Goal: Task Accomplishment & Management: Manage account settings

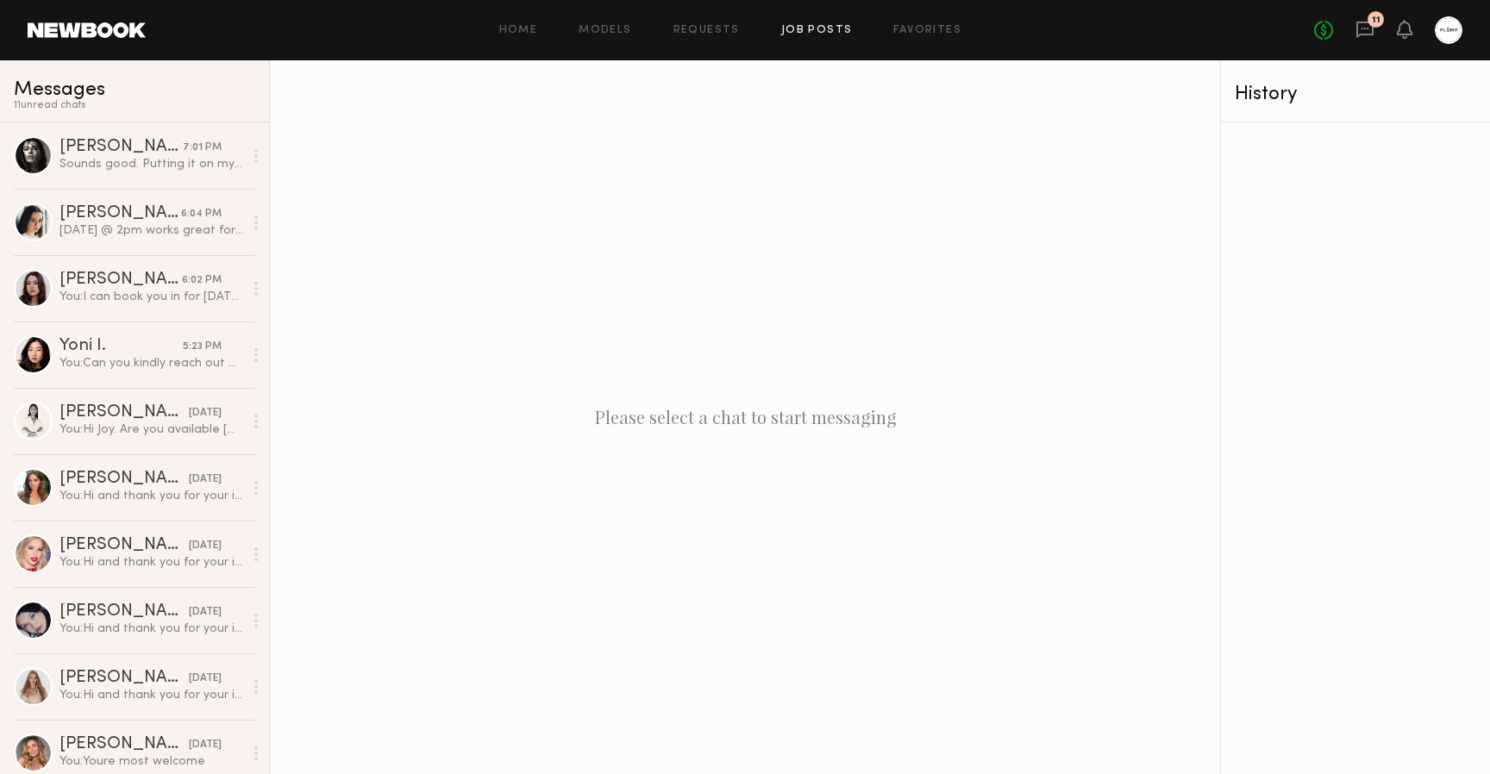
click at [839, 28] on link "Job Posts" at bounding box center [817, 30] width 72 height 11
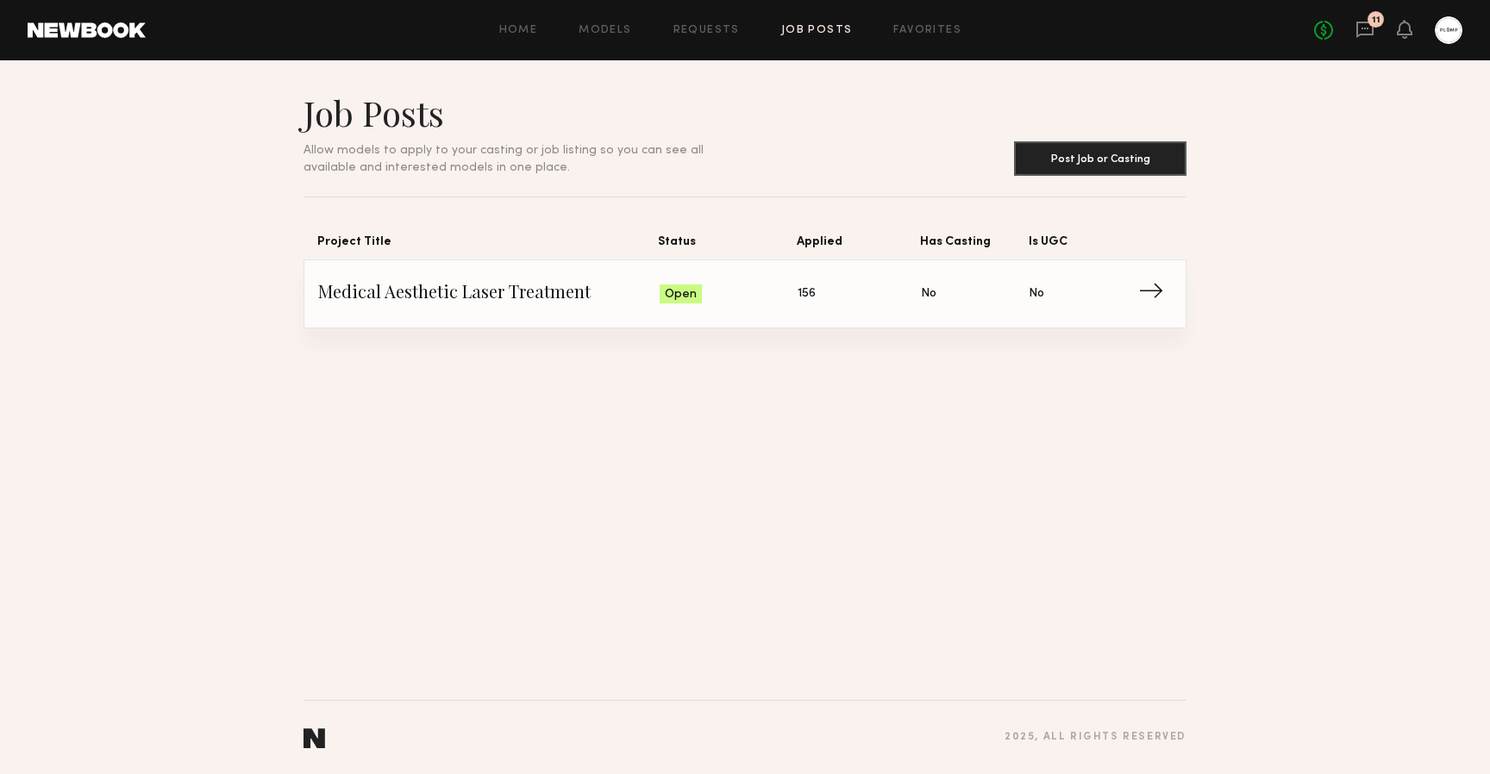
click at [734, 276] on link "Medical Aesthetic Laser Treatment Status: Open Applied: 156 Has Casting: No Is …" at bounding box center [744, 293] width 853 height 67
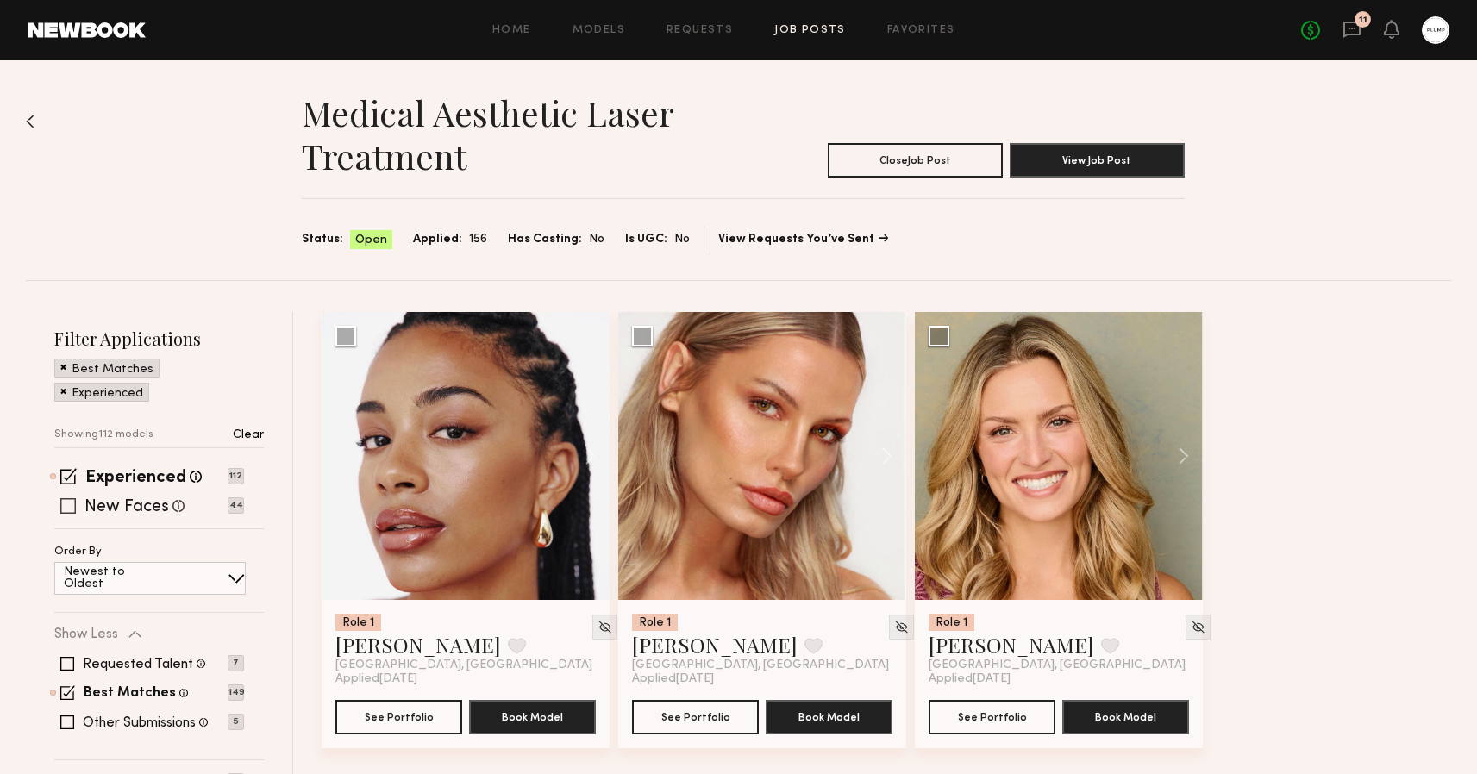
click at [70, 504] on span at bounding box center [68, 506] width 16 height 16
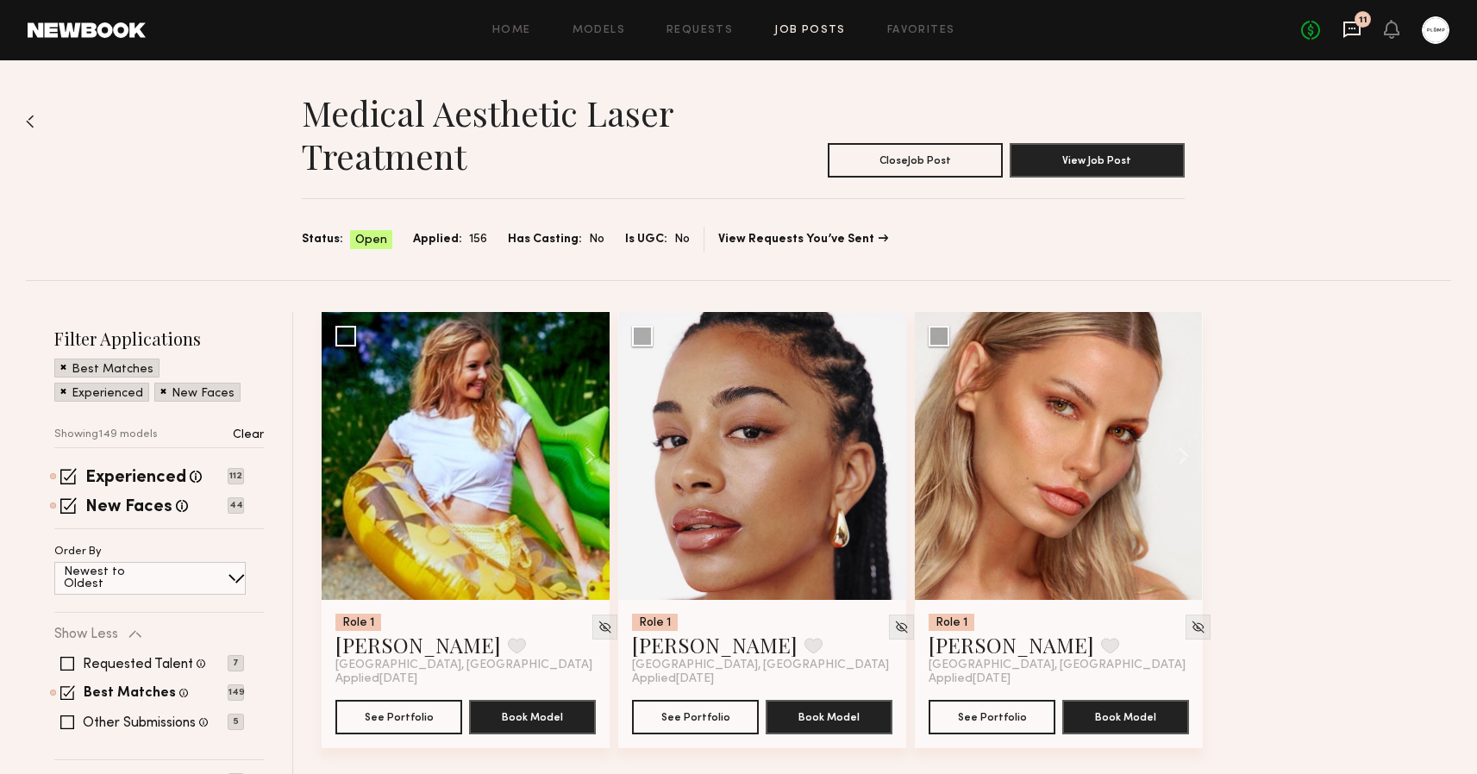
click at [1346, 30] on icon at bounding box center [1351, 29] width 19 height 19
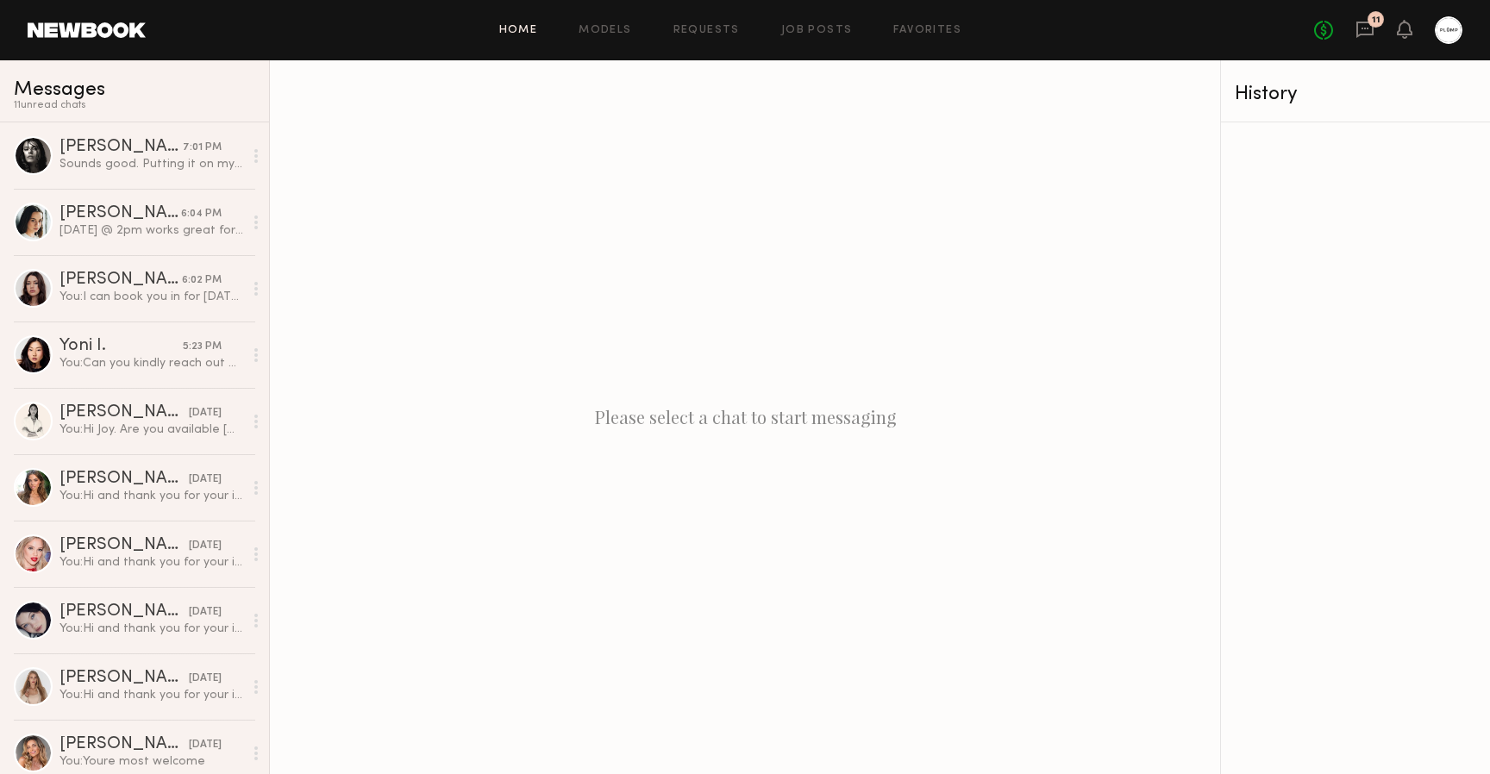
click at [521, 27] on link "Home" at bounding box center [518, 30] width 39 height 11
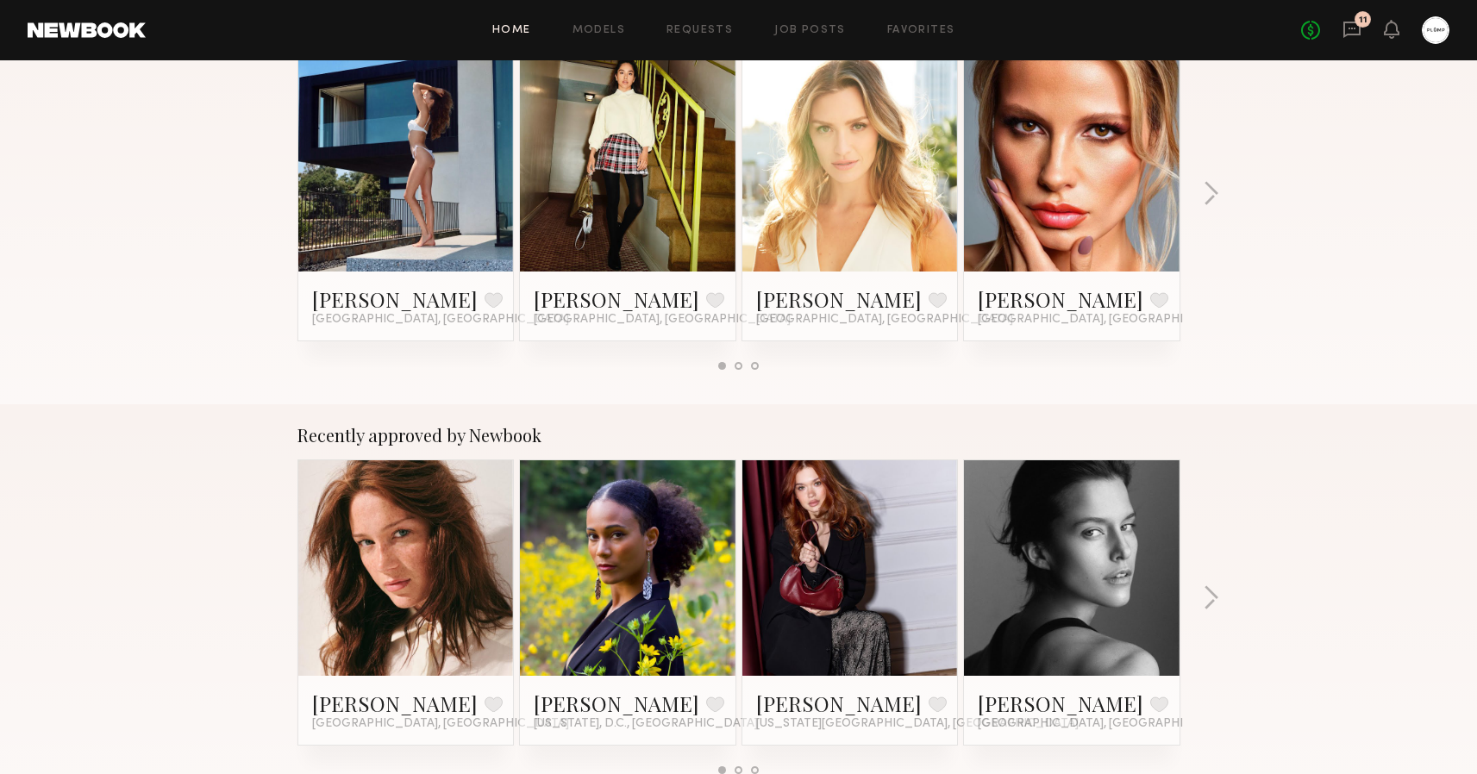
scroll to position [341, 0]
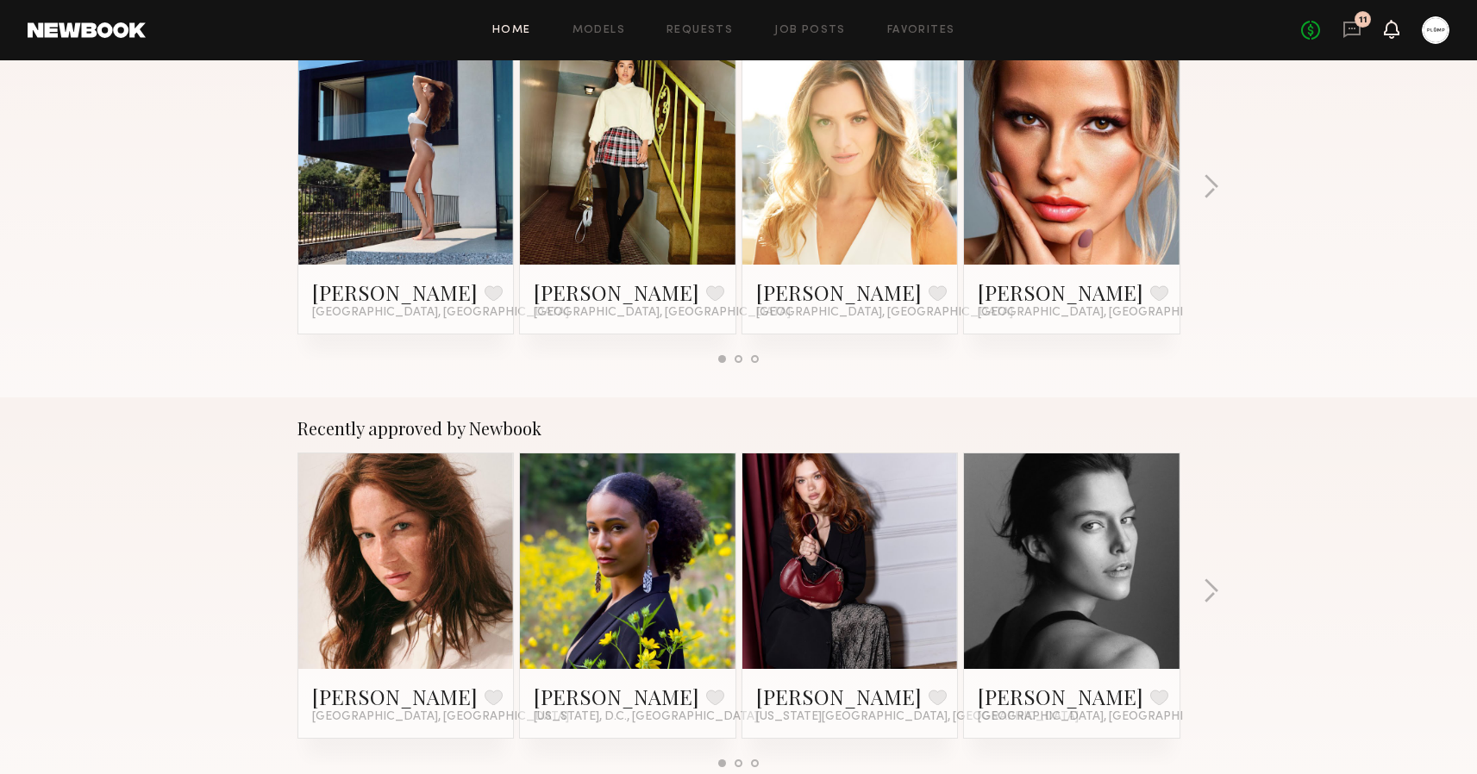
click at [1397, 28] on icon at bounding box center [1392, 28] width 14 height 12
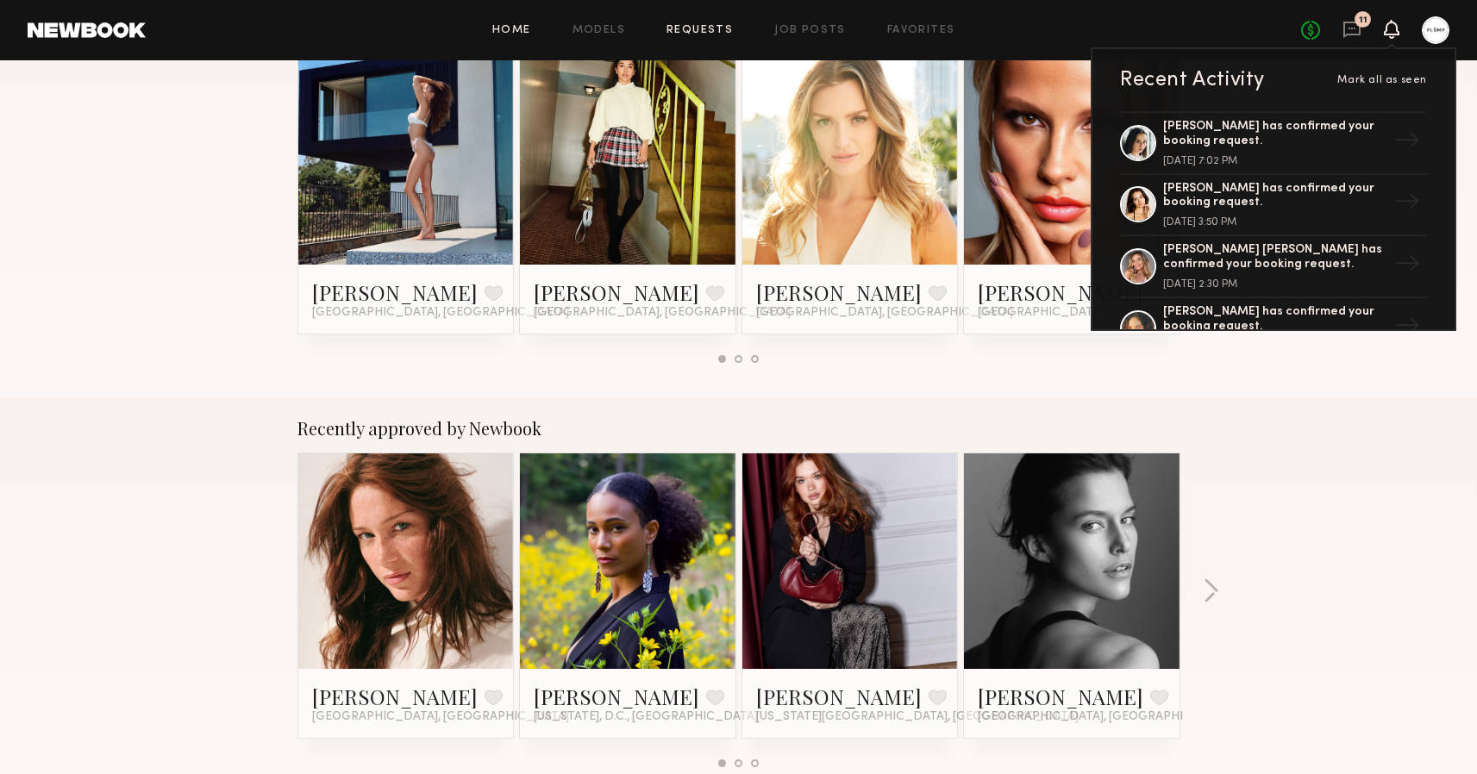
click at [710, 34] on link "Requests" at bounding box center [699, 30] width 66 height 11
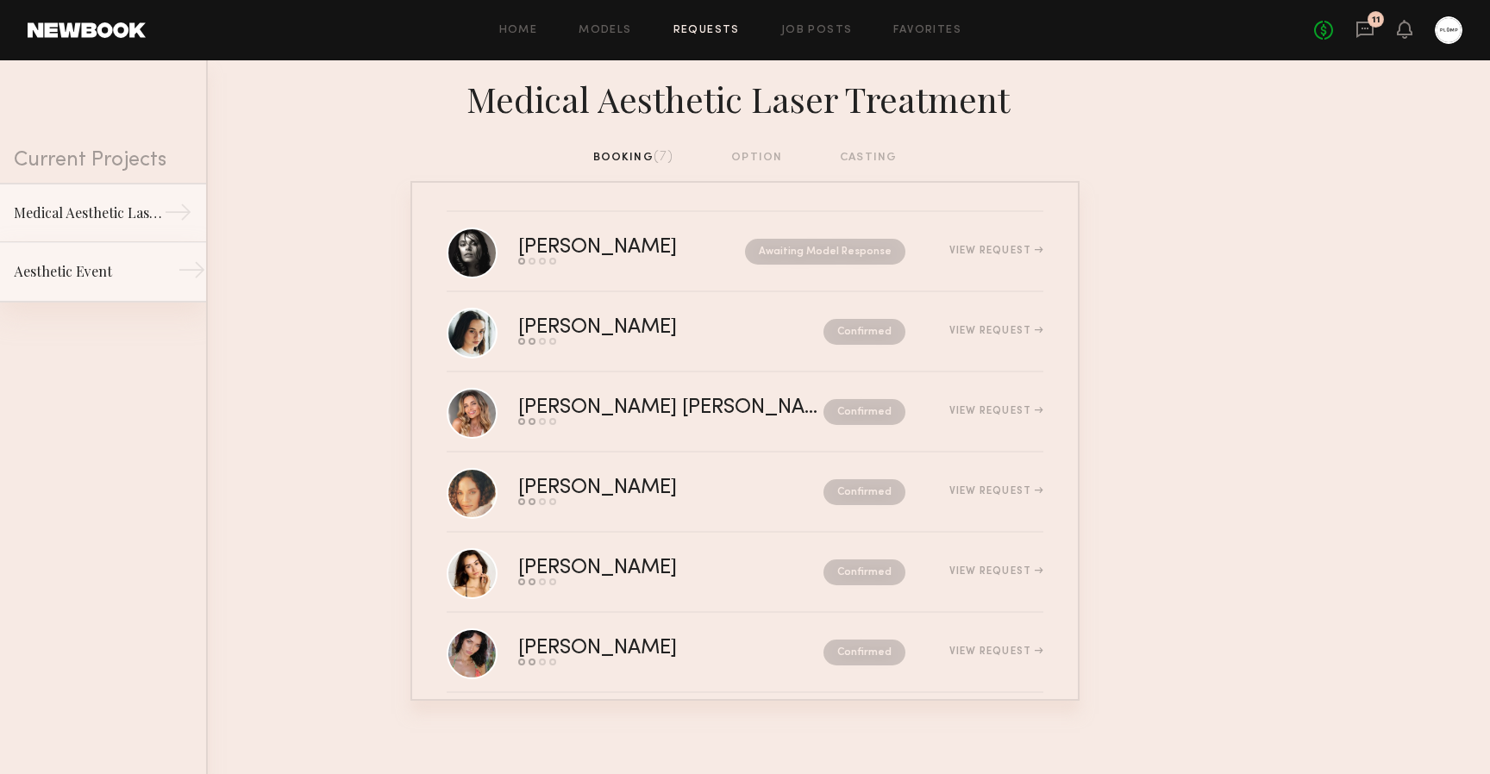
click at [122, 265] on div "Aesthetic Event" at bounding box center [89, 271] width 150 height 21
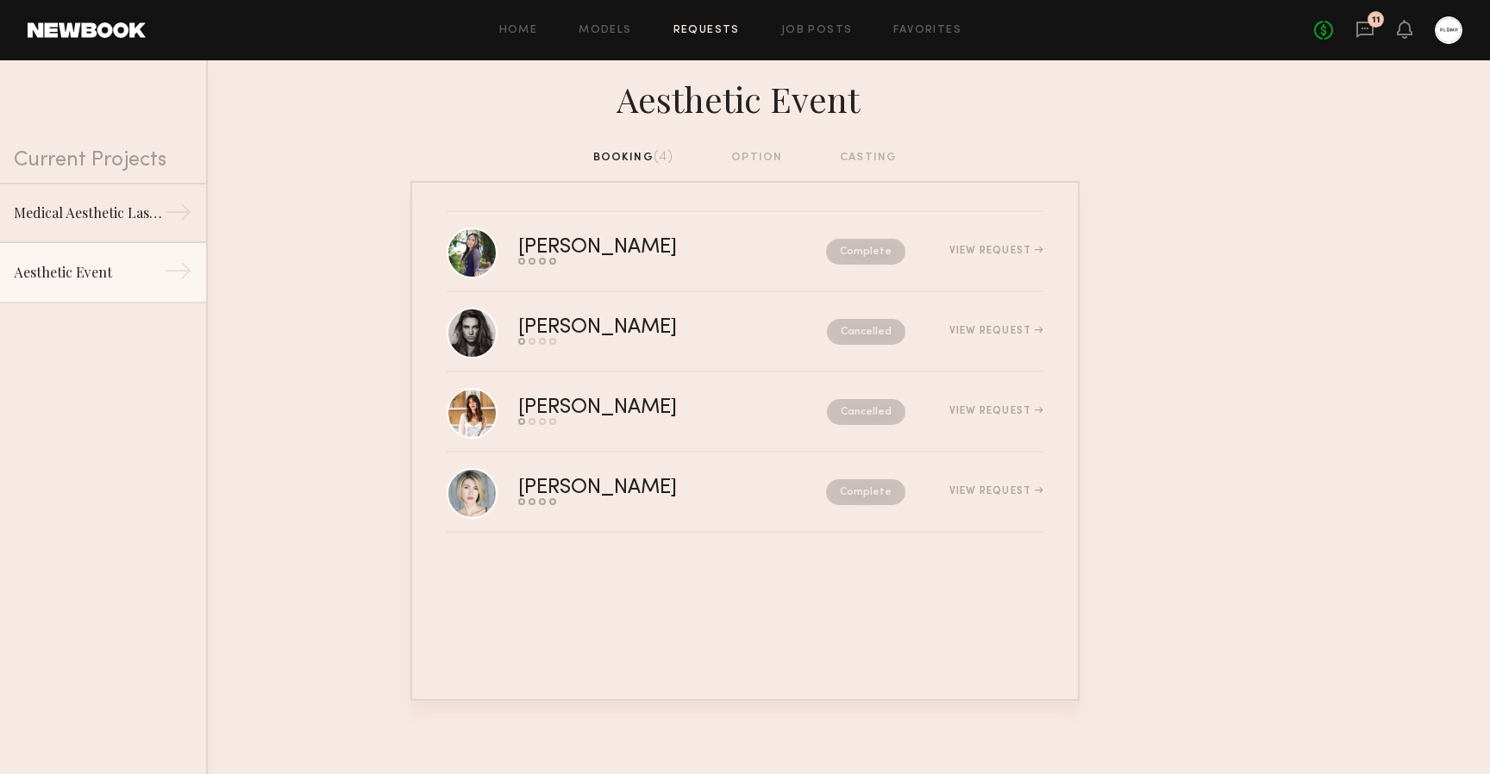
click at [102, 28] on link at bounding box center [87, 30] width 118 height 16
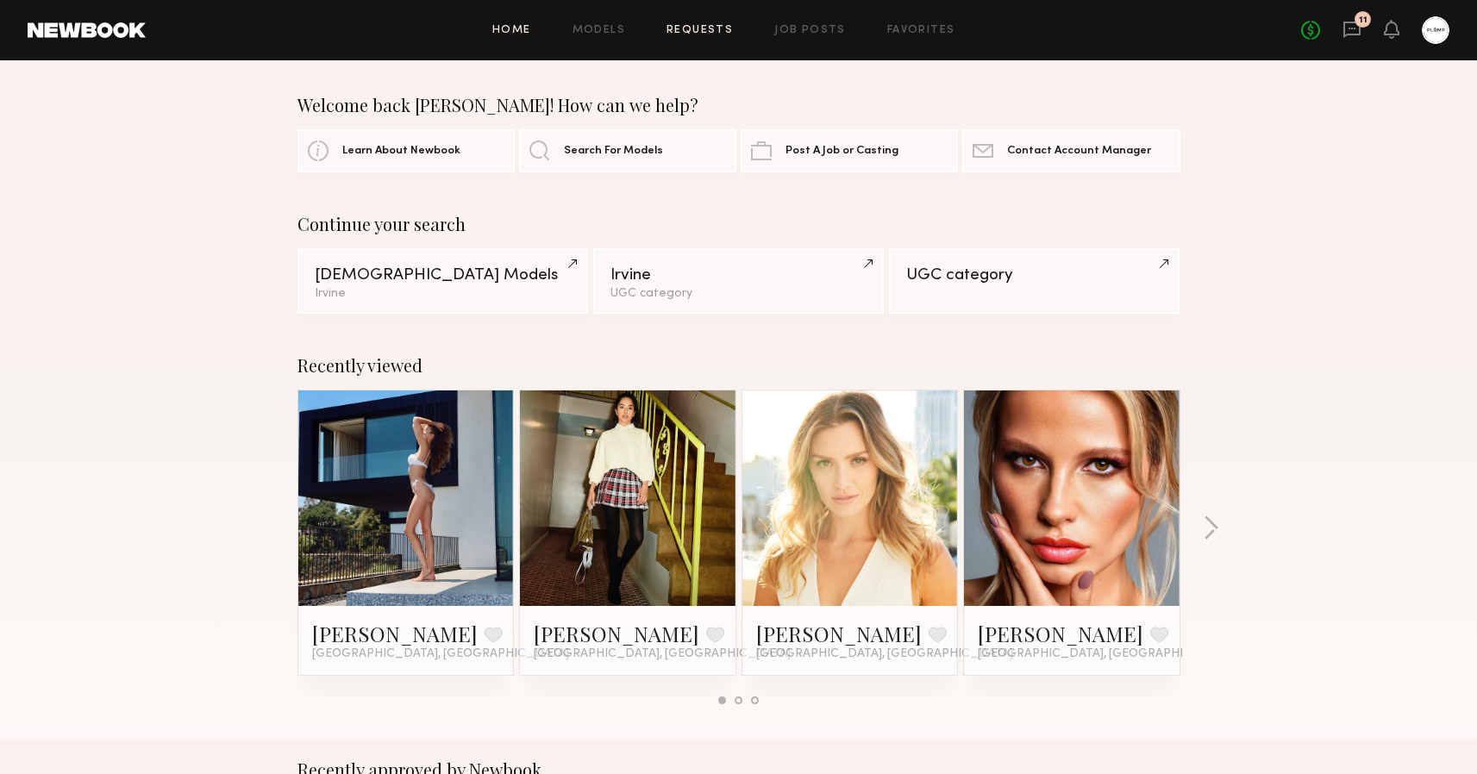
click at [696, 28] on link "Requests" at bounding box center [699, 30] width 66 height 11
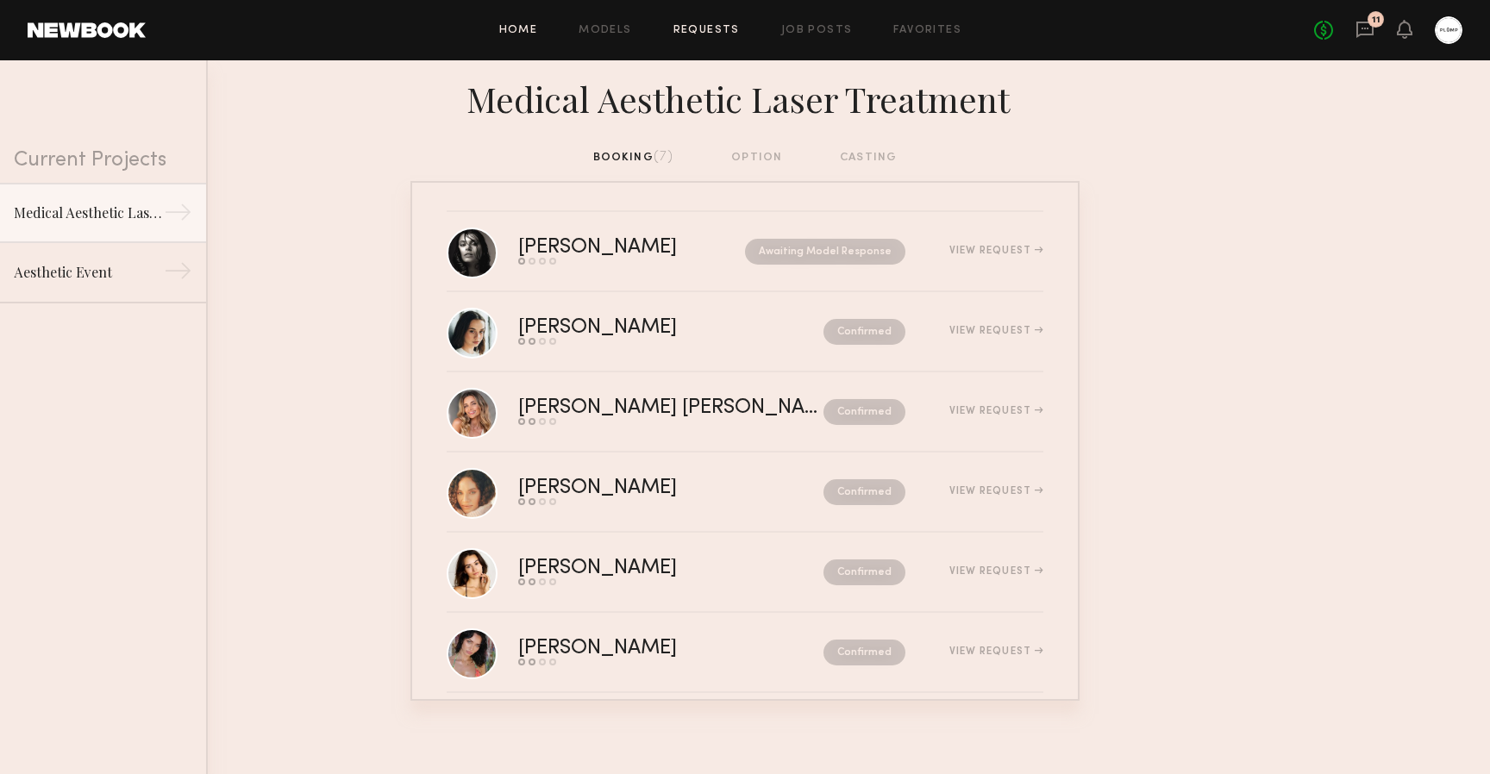
click at [531, 27] on link "Home" at bounding box center [518, 30] width 39 height 11
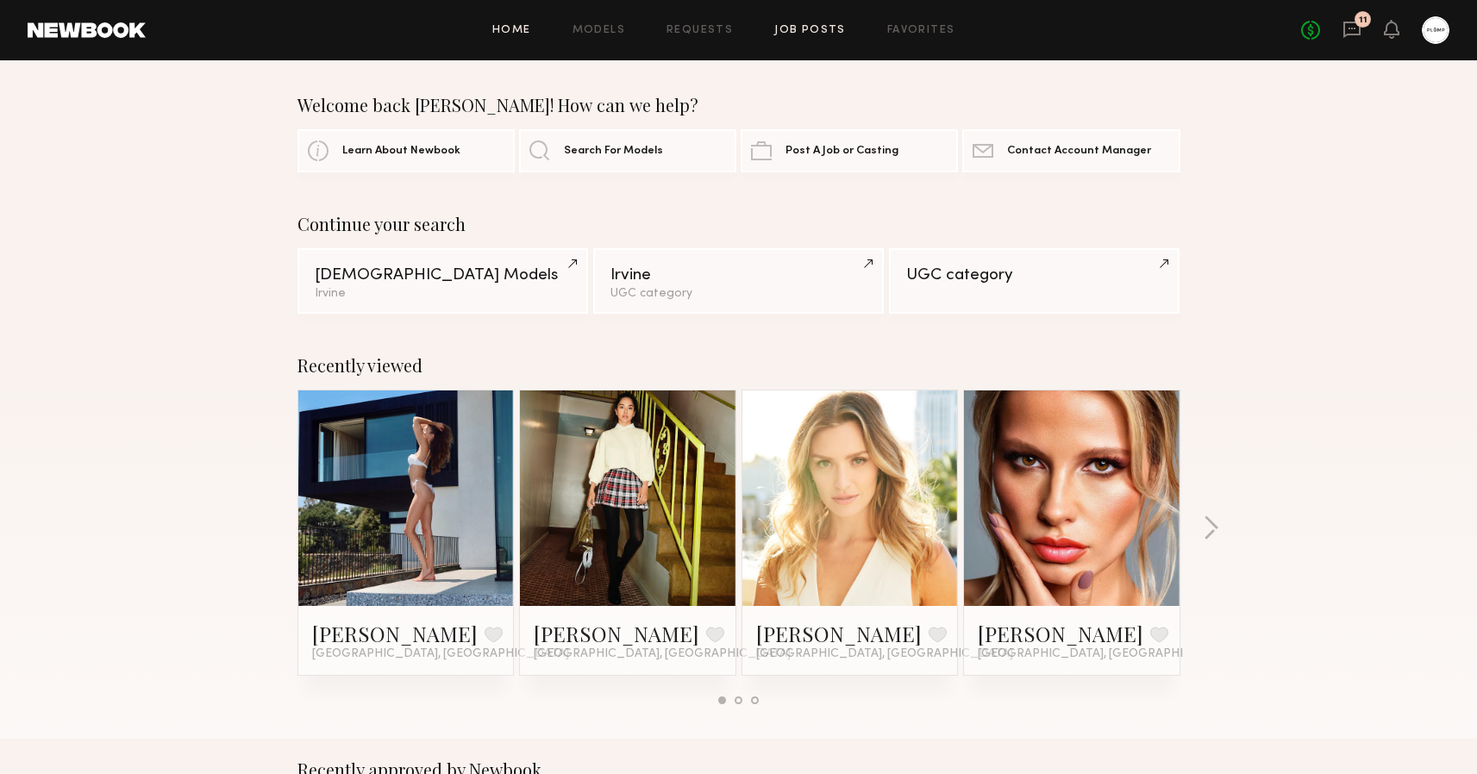
click at [807, 25] on link "Job Posts" at bounding box center [810, 30] width 72 height 11
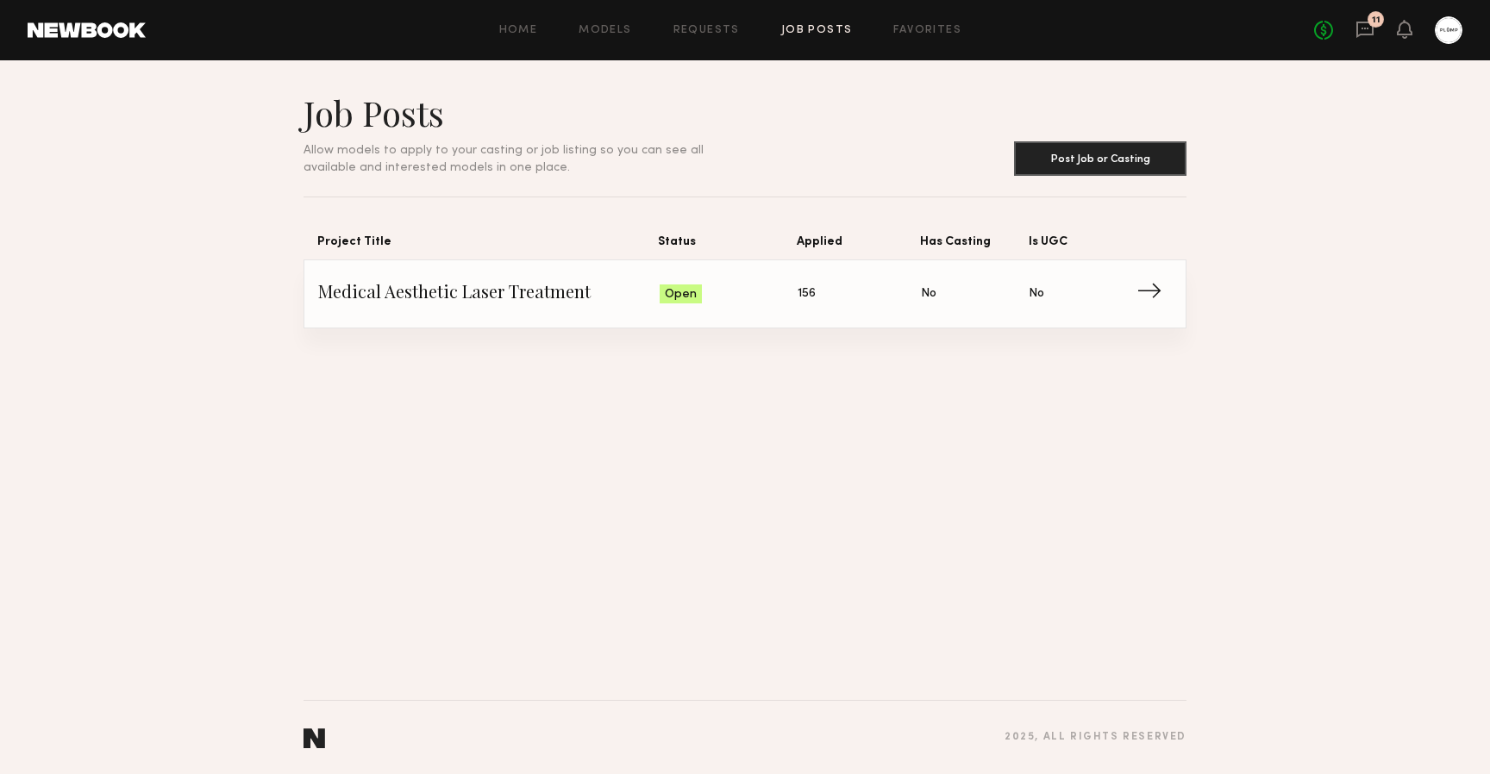
click at [1358, 39] on link "11" at bounding box center [1364, 31] width 19 height 22
